Goal: Check status

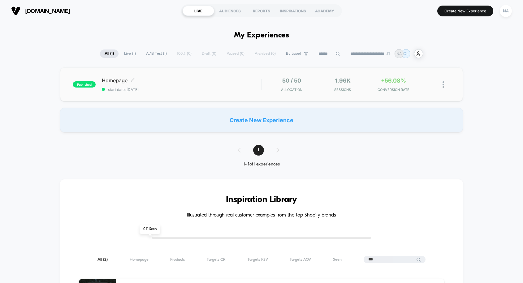
click at [157, 87] on span "start date: [DATE]" at bounding box center [181, 89] width 159 height 5
